Goal: Check status: Check status

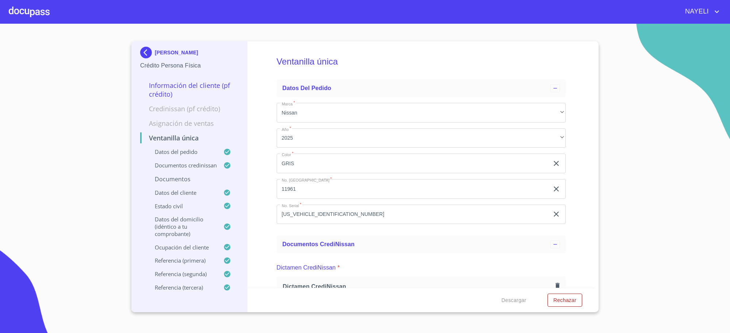
scroll to position [456, 0]
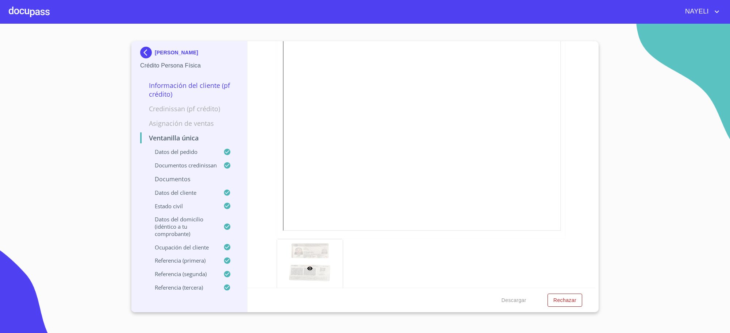
click at [149, 57] on img at bounding box center [147, 53] width 15 height 12
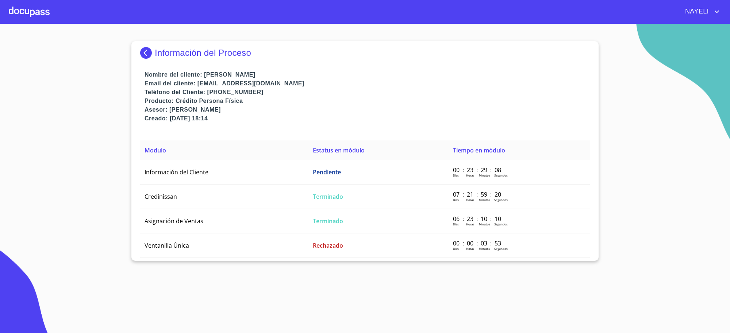
click at [495, 24] on section "Información del Proceso Nombre del cliente: [PERSON_NAME] Email del cliente: [E…" at bounding box center [365, 178] width 730 height 309
click at [151, 57] on img at bounding box center [147, 53] width 15 height 12
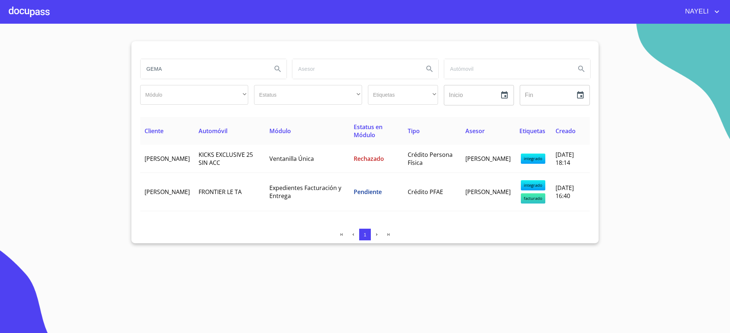
click at [226, 77] on input "GEMA" at bounding box center [203, 69] width 126 height 20
type input "[PERSON_NAME]"
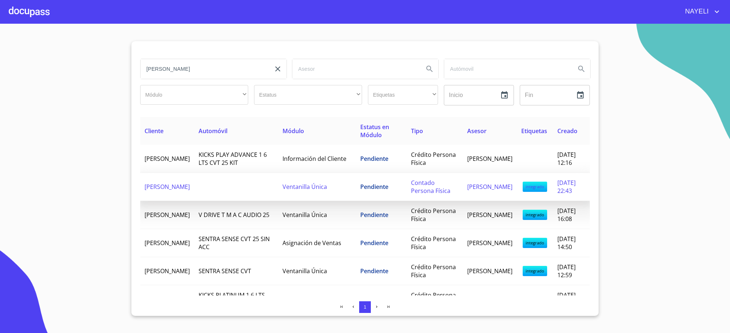
click at [190, 191] on span "[PERSON_NAME]" at bounding box center [166, 187] width 45 height 8
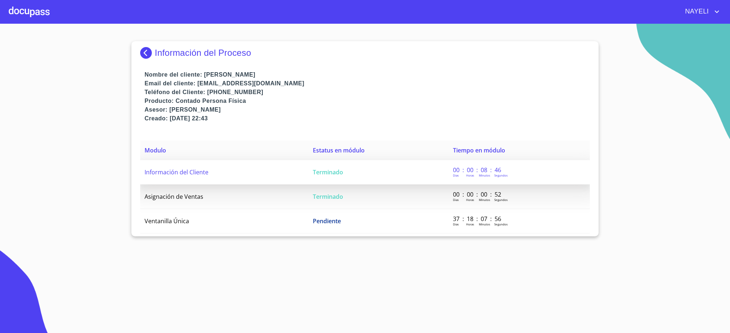
click at [258, 177] on td "Información del Cliente" at bounding box center [224, 172] width 168 height 24
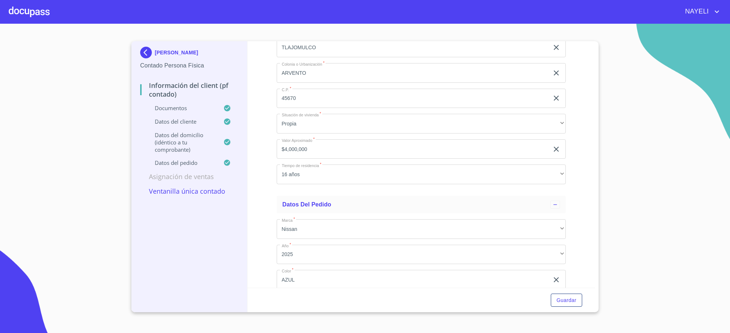
scroll to position [2006, 0]
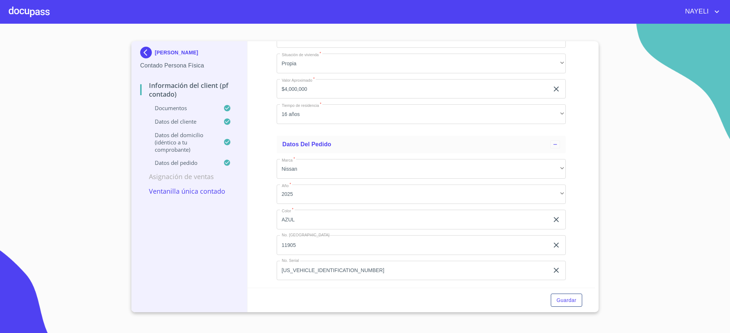
click at [325, 274] on input "[US_VEHICLE_IDENTIFICATION_NUMBER]" at bounding box center [413, 271] width 273 height 20
